Goal: Information Seeking & Learning: Learn about a topic

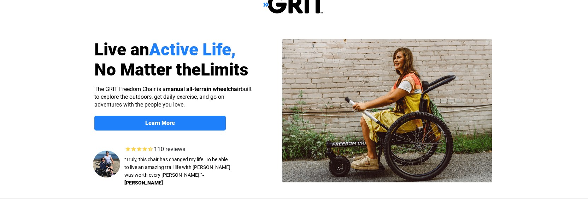
scroll to position [4, 0]
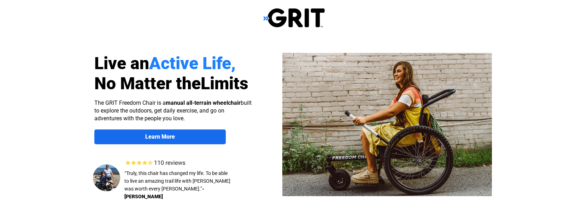
click at [208, 137] on span "Learn More" at bounding box center [159, 137] width 131 height 7
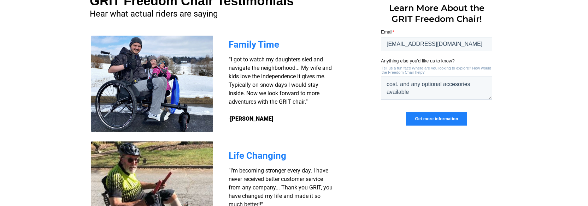
scroll to position [542, 0]
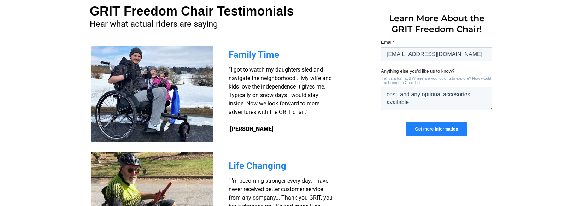
click at [425, 127] on input "Get more information" at bounding box center [436, 129] width 61 height 13
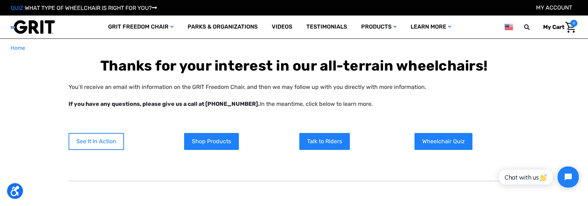
click at [87, 138] on link "See It In Action" at bounding box center [96, 141] width 55 height 17
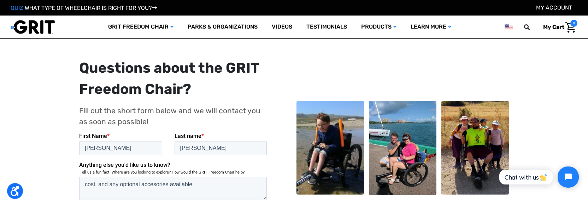
scroll to position [489, 0]
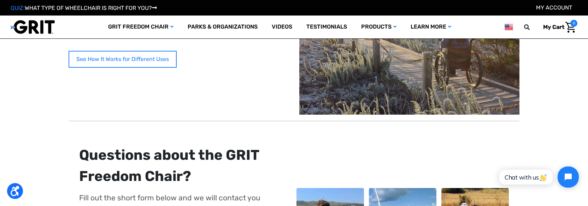
click at [142, 61] on link "See How It Works for Different Uses" at bounding box center [123, 59] width 108 height 17
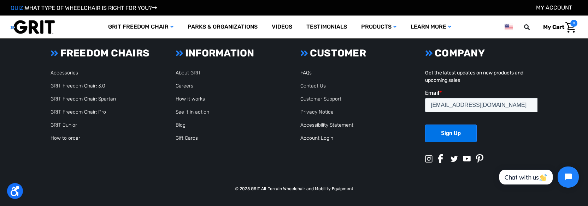
scroll to position [931, 0]
